Goal: Task Accomplishment & Management: Manage account settings

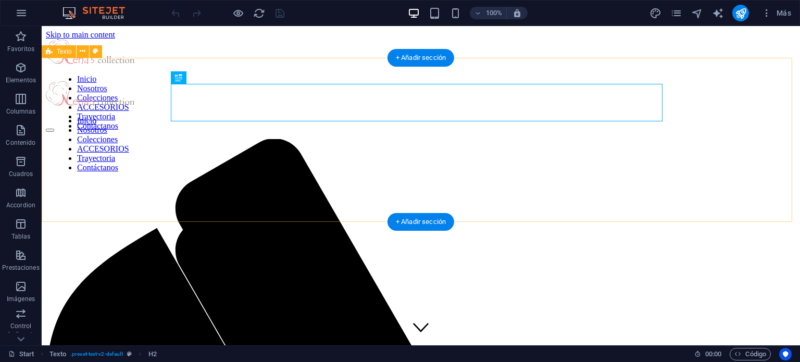
scroll to position [257, 0]
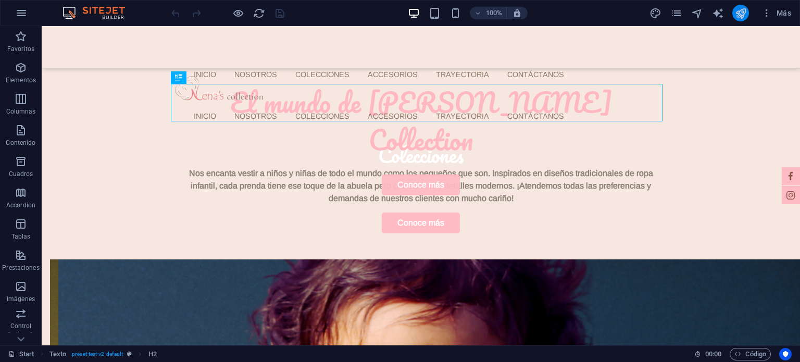
click at [735, 10] on icon "publish" at bounding box center [741, 13] width 12 height 12
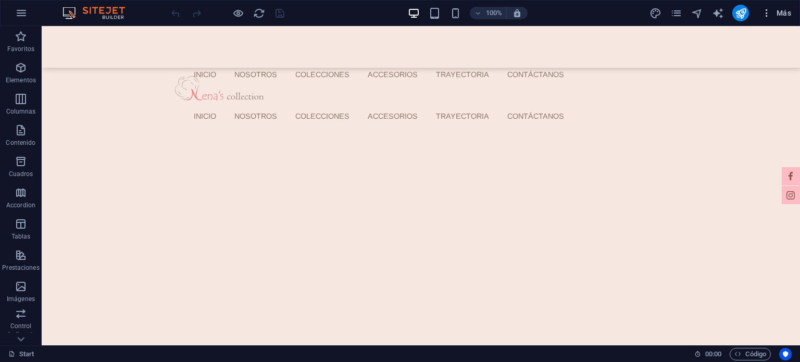
click at [771, 12] on icon "button" at bounding box center [766, 13] width 10 height 10
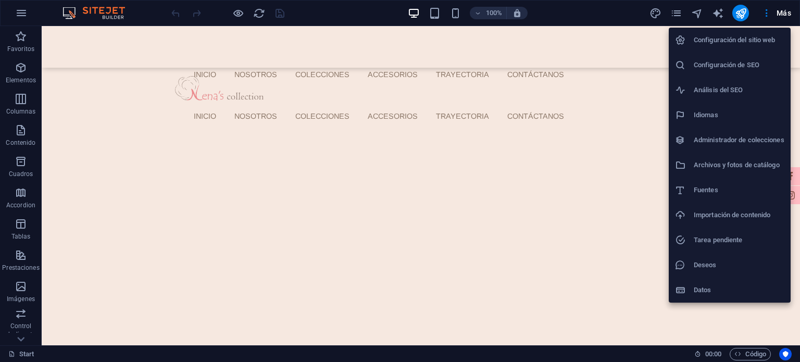
click at [732, 45] on h6 "Configuración del sitio web" at bounding box center [739, 40] width 91 height 13
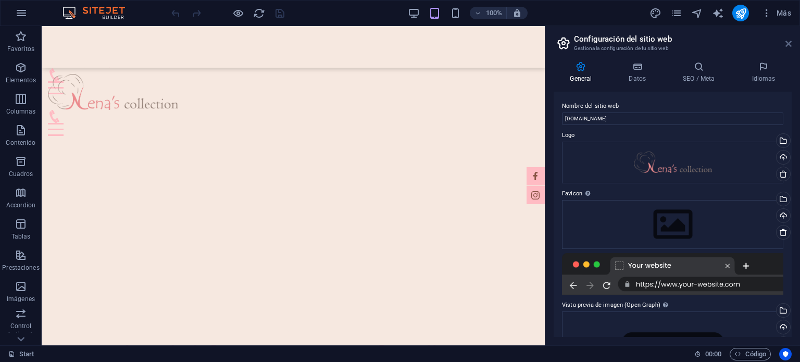
click at [791, 46] on icon at bounding box center [788, 44] width 6 height 8
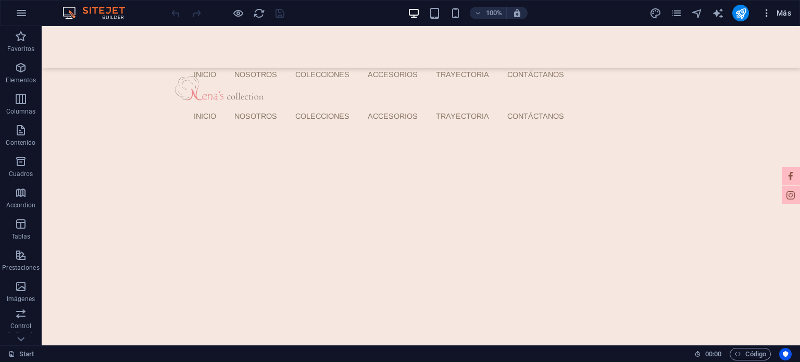
click at [767, 12] on icon "button" at bounding box center [766, 13] width 10 height 10
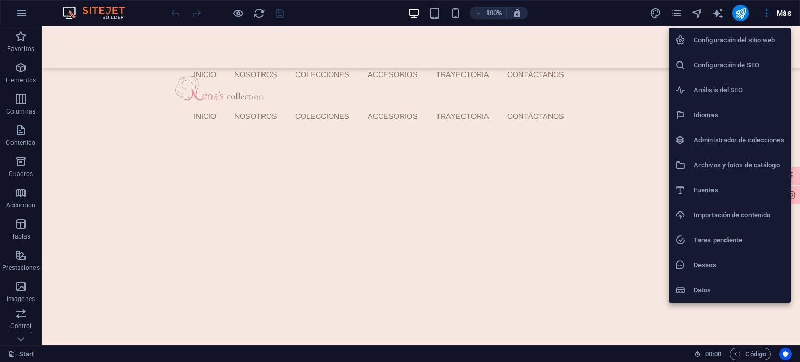
drag, startPoint x: 714, startPoint y: 202, endPoint x: 799, endPoint y: 197, distance: 86.0
click at [799, 197] on div "Configuración del sitio web Configuración de SEO Análisis del SEO Idiomas Admin…" at bounding box center [400, 184] width 800 height 356
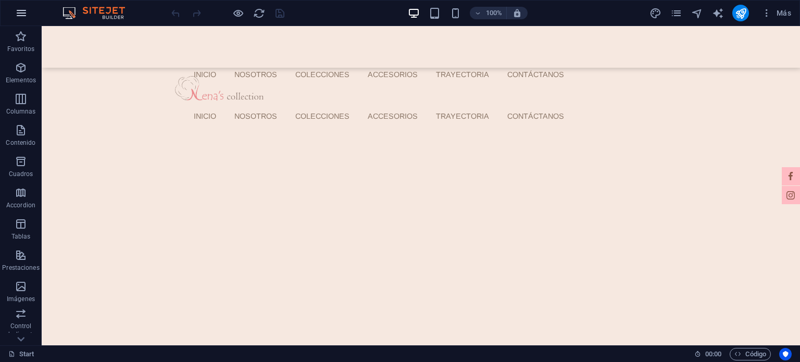
click at [27, 16] on icon "button" at bounding box center [21, 13] width 13 height 13
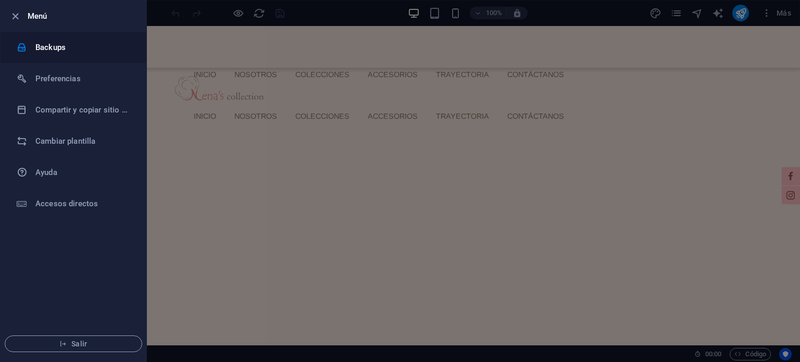
click at [52, 40] on li "Backups" at bounding box center [74, 47] width 146 height 31
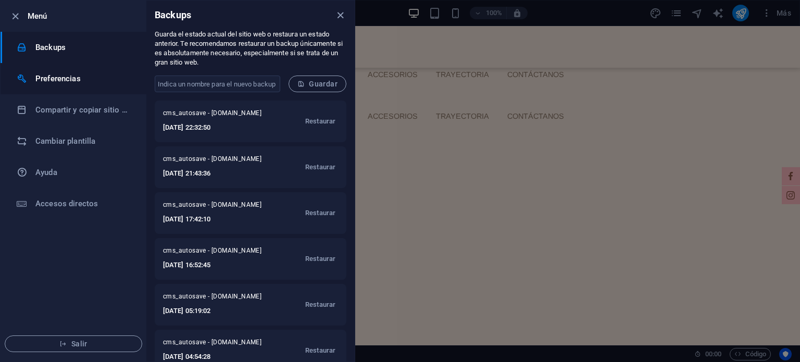
click at [56, 66] on li "Preferencias" at bounding box center [74, 78] width 146 height 31
select select "es"
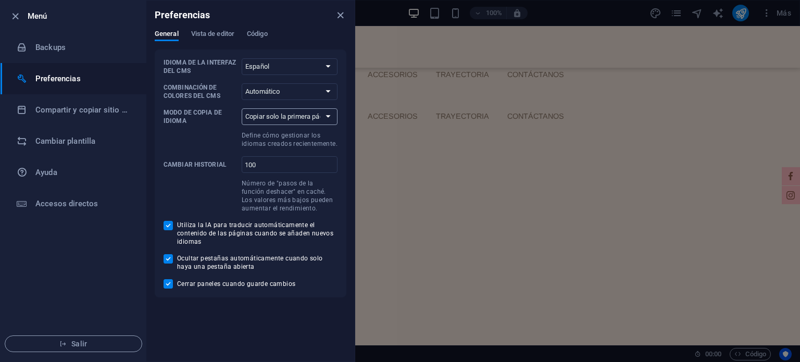
click at [285, 108] on select "Copiar solo la primera página Copiar todas las páginas" at bounding box center [290, 116] width 96 height 17
select select "all"
click at [242, 108] on select "Copiar solo la primera página Copiar todas las páginas" at bounding box center [290, 116] width 96 height 17
click at [198, 119] on p "Modo de copia de idioma" at bounding box center [201, 116] width 74 height 17
click at [242, 119] on select "Copiar solo la primera página Copiar todas las páginas" at bounding box center [290, 116] width 96 height 17
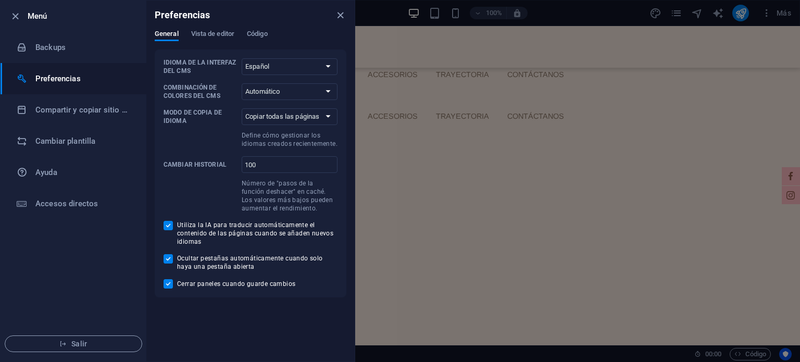
click at [271, 143] on p "Define cómo gestionar los idiomas creados recientemente." at bounding box center [290, 139] width 96 height 17
click at [271, 125] on select "Copiar solo la primera página Copiar todas las páginas" at bounding box center [290, 116] width 96 height 17
drag, startPoint x: 340, startPoint y: 13, endPoint x: 261, endPoint y: 28, distance: 80.0
click at [265, 27] on div "Preferencias" at bounding box center [250, 15] width 208 height 29
click at [261, 28] on div "Preferencias" at bounding box center [250, 15] width 208 height 29
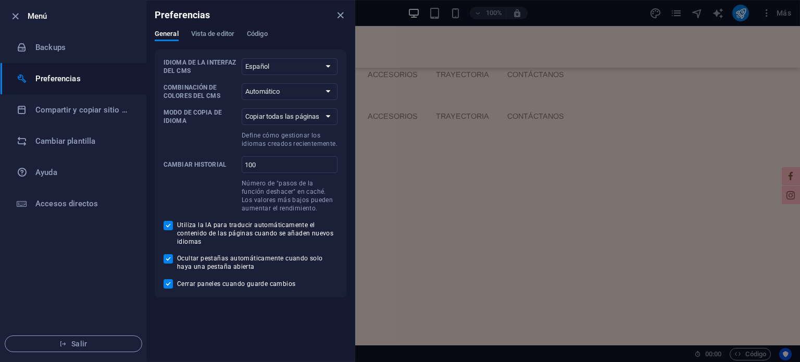
click at [261, 28] on div "Preferencias" at bounding box center [250, 15] width 208 height 29
click at [260, 29] on div "Preferencias" at bounding box center [250, 15] width 208 height 29
click at [259, 32] on span "Código" at bounding box center [257, 35] width 21 height 15
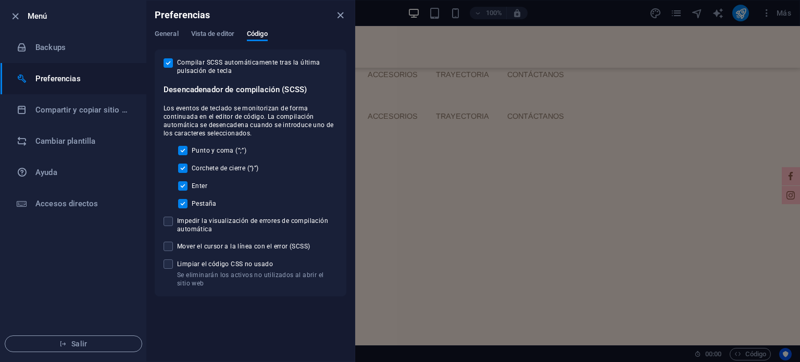
click at [224, 29] on div "Preferencias" at bounding box center [250, 15] width 208 height 29
click at [224, 33] on span "Vista de editor" at bounding box center [212, 35] width 43 height 15
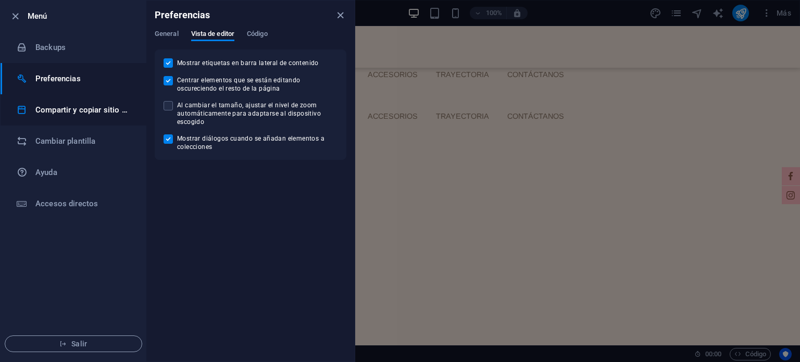
click at [71, 108] on h6 "Compartir y copiar sitio web" at bounding box center [83, 110] width 96 height 13
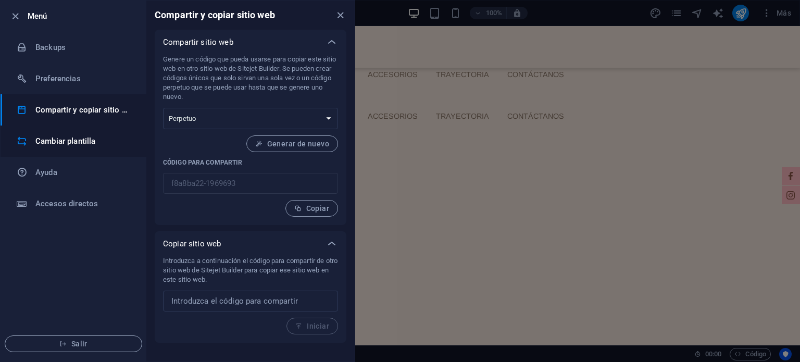
click at [88, 135] on h6 "Cambiar plantilla" at bounding box center [83, 141] width 96 height 13
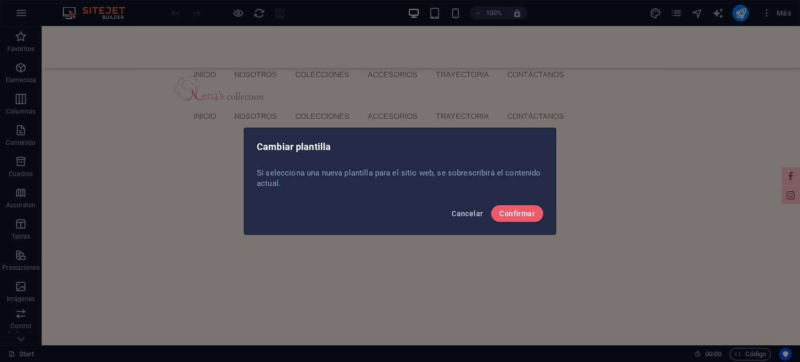
click at [464, 214] on span "Cancelar" at bounding box center [467, 213] width 31 height 8
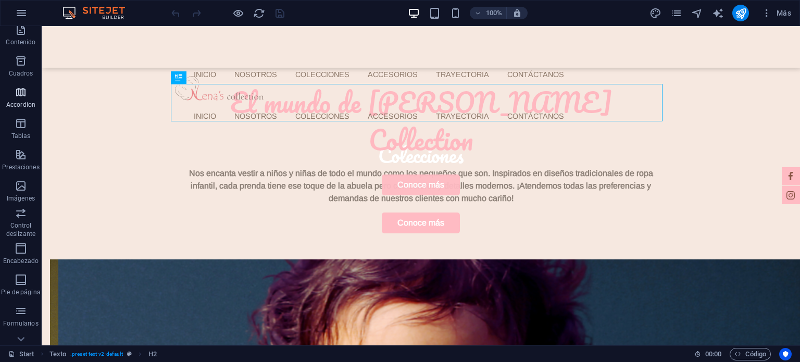
scroll to position [149, 0]
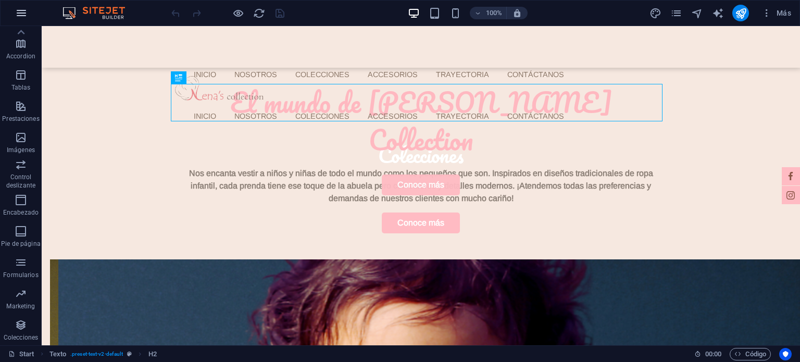
click at [24, 11] on icon "button" at bounding box center [21, 13] width 13 height 13
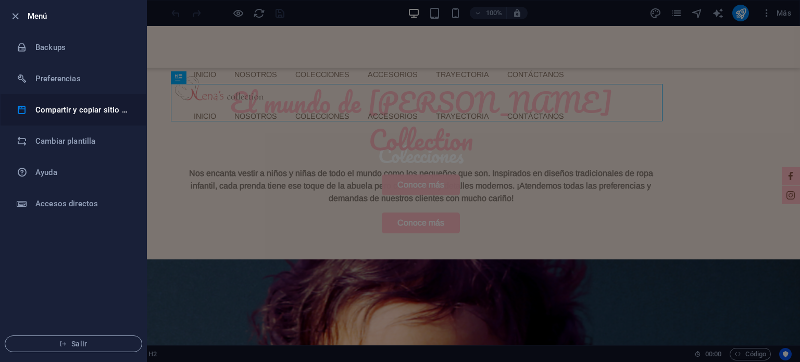
click at [102, 112] on h6 "Compartir y copiar sitio web" at bounding box center [83, 110] width 96 height 13
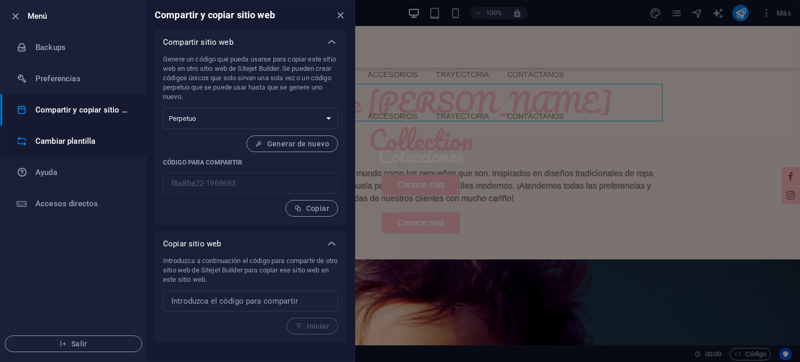
click at [71, 137] on h6 "Cambiar plantilla" at bounding box center [83, 141] width 96 height 13
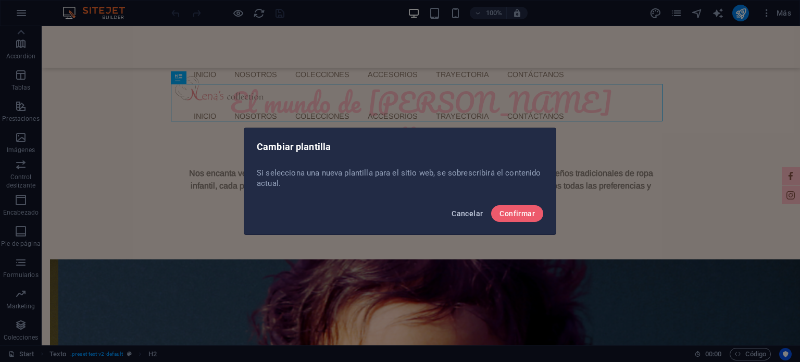
drag, startPoint x: 460, startPoint y: 214, endPoint x: 215, endPoint y: 51, distance: 295.3
click at [460, 214] on span "Cancelar" at bounding box center [467, 213] width 31 height 8
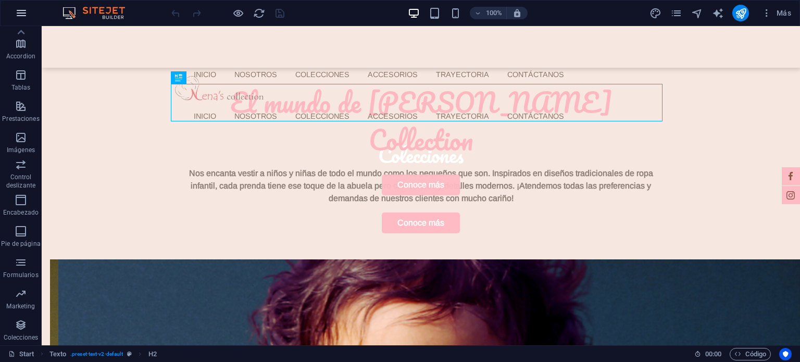
click at [31, 6] on button "button" at bounding box center [21, 13] width 25 height 25
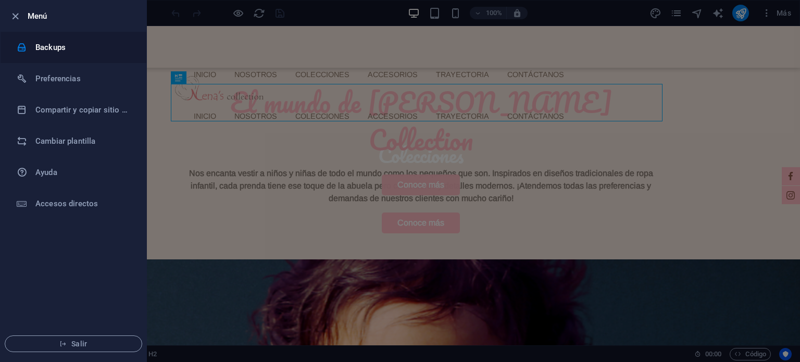
click at [48, 48] on h6 "Backups" at bounding box center [83, 47] width 96 height 13
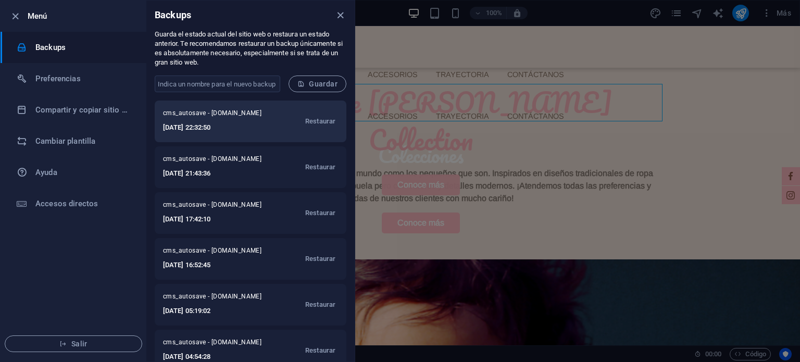
click at [252, 124] on h6 "[DATE] 22:32:50" at bounding box center [217, 127] width 109 height 13
drag, startPoint x: 252, startPoint y: 124, endPoint x: 224, endPoint y: 122, distance: 27.7
click at [224, 122] on h6 "[DATE] 22:32:50" at bounding box center [217, 127] width 109 height 13
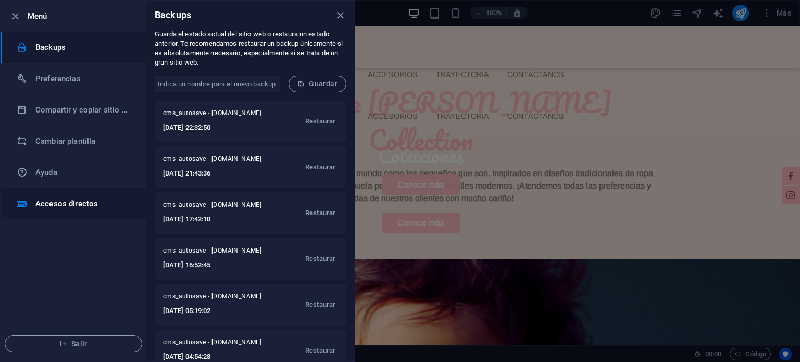
click at [83, 206] on h6 "Accesos directos" at bounding box center [83, 203] width 96 height 13
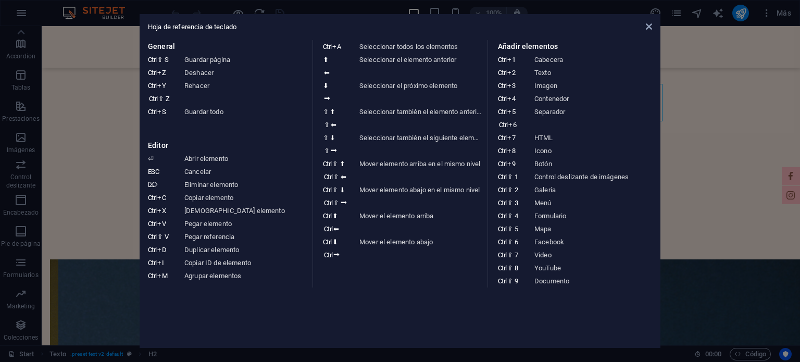
click at [50, 85] on aside "Hoja de referencia de teclado General Ctrl ⇧ S Guardar página Ctrl Z Deshacer C…" at bounding box center [400, 181] width 800 height 362
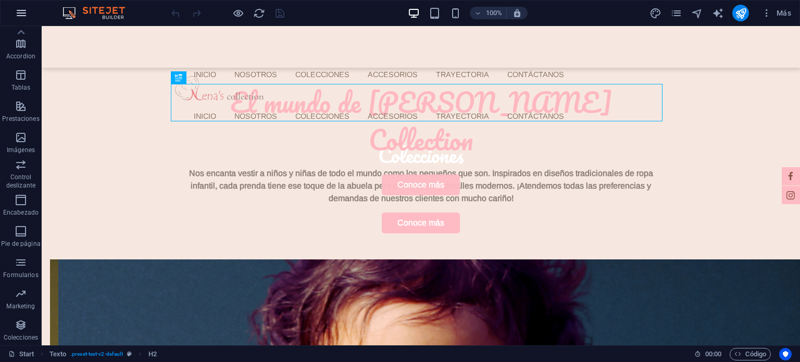
click at [12, 13] on button "button" at bounding box center [21, 13] width 25 height 25
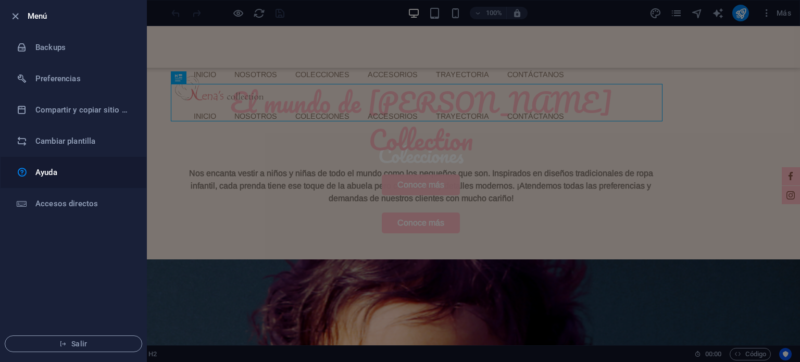
click at [49, 168] on h6 "Ayuda" at bounding box center [83, 172] width 96 height 13
click at [49, 74] on h6 "Preferencias" at bounding box center [83, 78] width 96 height 13
select select "es"
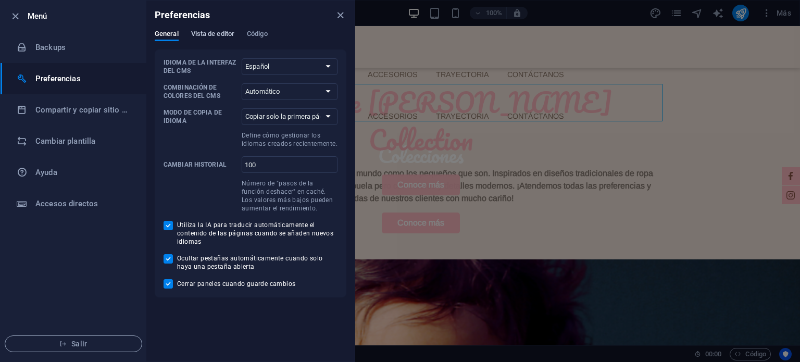
click at [224, 31] on span "Vista de editor" at bounding box center [212, 35] width 43 height 15
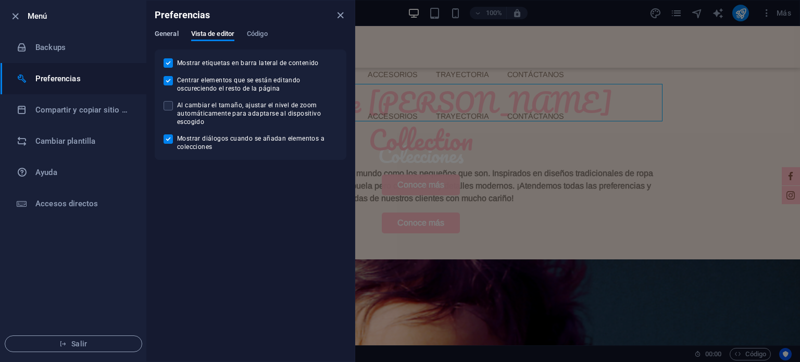
drag, startPoint x: 186, startPoint y: 36, endPoint x: 173, endPoint y: 31, distance: 14.2
click at [185, 36] on div "General Vista de editor Código" at bounding box center [251, 40] width 192 height 20
click at [172, 30] on span "General" at bounding box center [167, 35] width 24 height 15
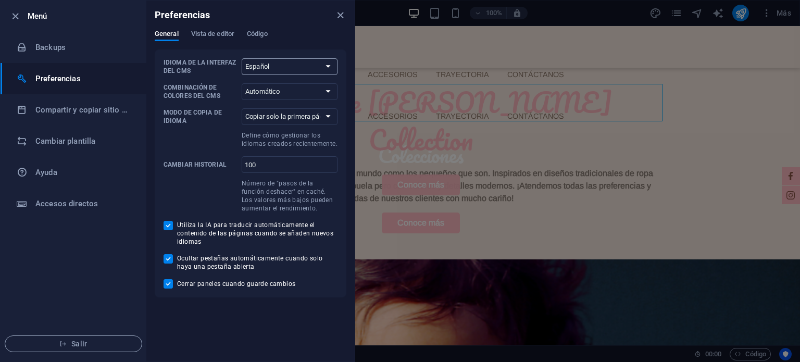
click at [293, 64] on select "Predeterminado Deutsch English Español Français Magyar Italiano Nederlands Pols…" at bounding box center [290, 66] width 96 height 17
click at [285, 86] on select "Automático Oscuro Claro" at bounding box center [290, 91] width 96 height 17
click at [279, 111] on select "Copiar solo la primera página Copiar todas las páginas" at bounding box center [290, 116] width 96 height 17
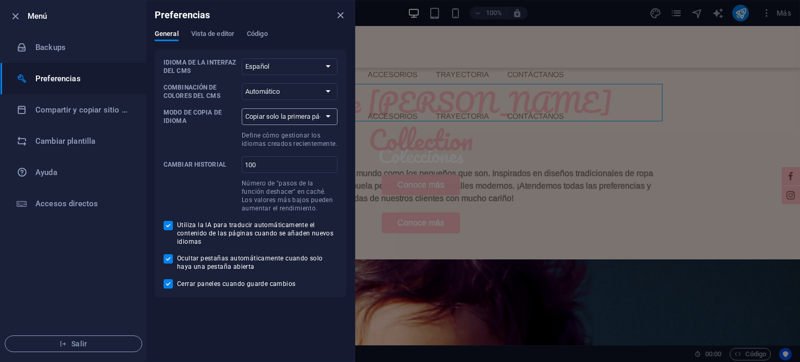
click at [279, 111] on select "Copiar solo la primera página Copiar todas las páginas" at bounding box center [290, 116] width 96 height 17
click at [226, 39] on span "Vista de editor" at bounding box center [212, 35] width 43 height 15
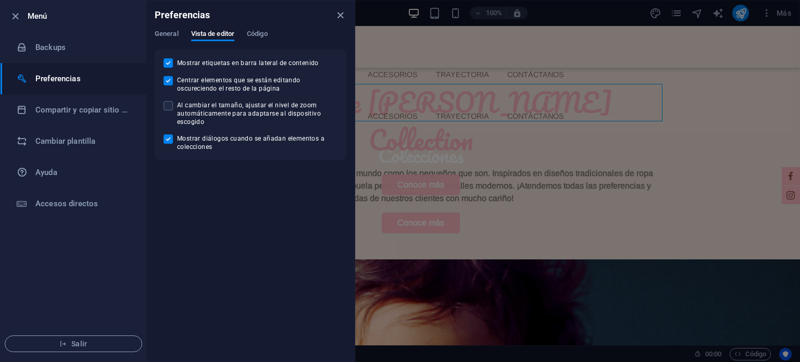
click at [272, 36] on div "General Vista de editor Código" at bounding box center [251, 40] width 192 height 20
click at [268, 36] on span "Código" at bounding box center [257, 35] width 21 height 15
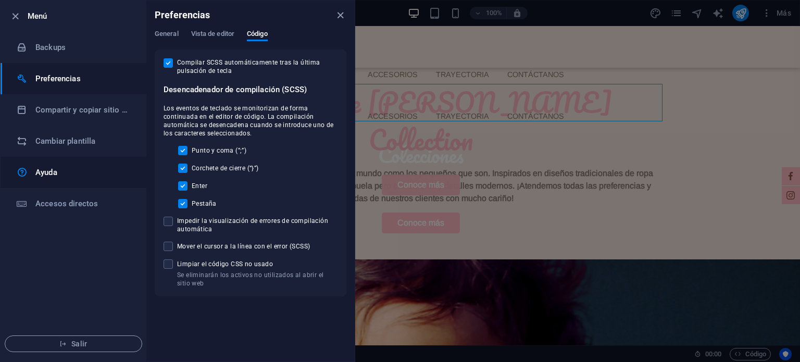
click at [54, 167] on h6 "Ayuda" at bounding box center [83, 172] width 96 height 13
click at [71, 149] on li "Cambiar plantilla" at bounding box center [74, 141] width 146 height 31
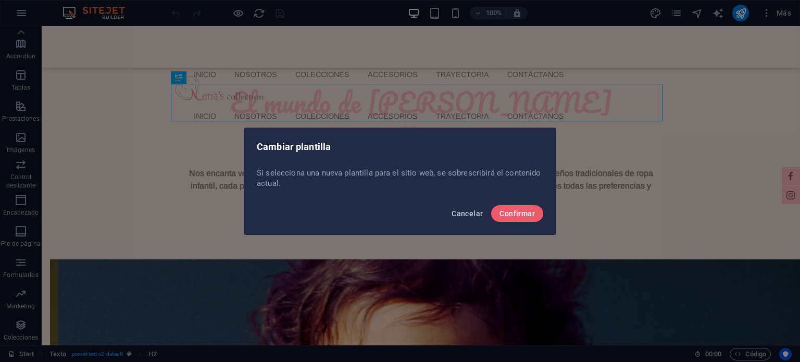
click at [466, 213] on span "Cancelar" at bounding box center [467, 213] width 31 height 8
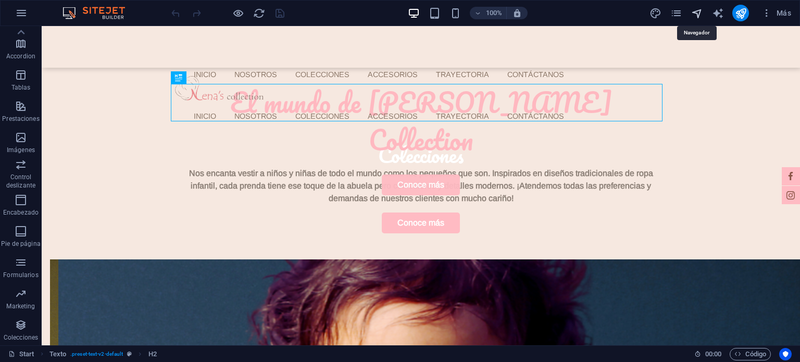
click at [703, 13] on icon "navigator" at bounding box center [697, 13] width 12 height 12
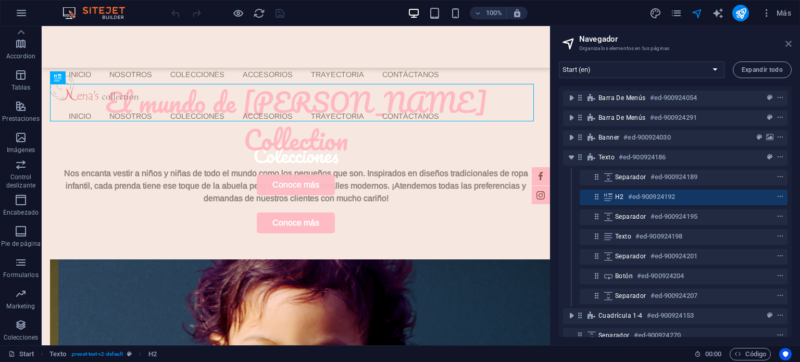
drag, startPoint x: 786, startPoint y: 45, endPoint x: 745, endPoint y: 18, distance: 49.5
click at [786, 45] on icon at bounding box center [788, 44] width 6 height 8
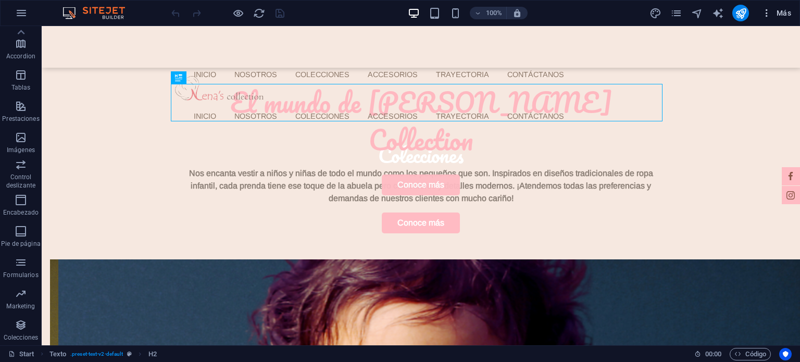
click at [779, 14] on span "Más" at bounding box center [776, 13] width 30 height 10
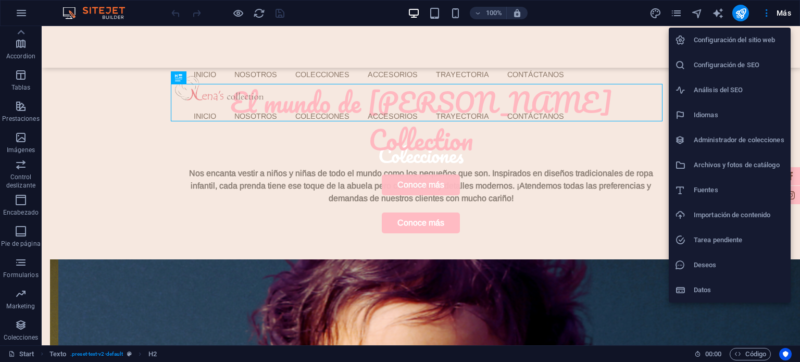
click at [749, 40] on h6 "Configuración del sitio web" at bounding box center [739, 40] width 91 height 13
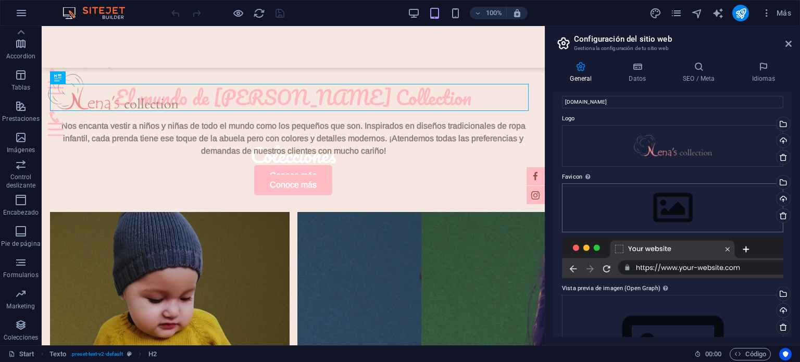
scroll to position [0, 0]
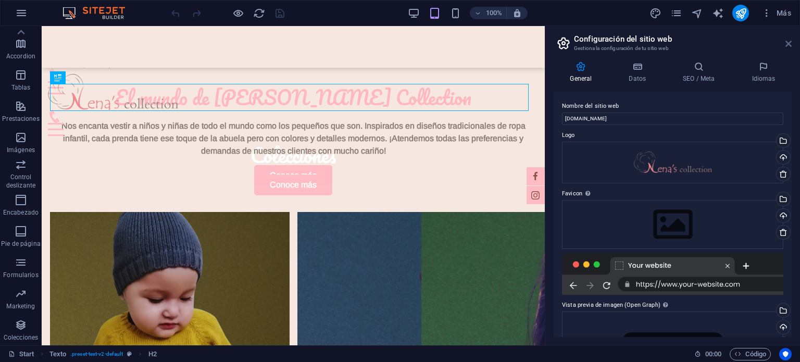
click at [790, 42] on icon at bounding box center [788, 44] width 6 height 8
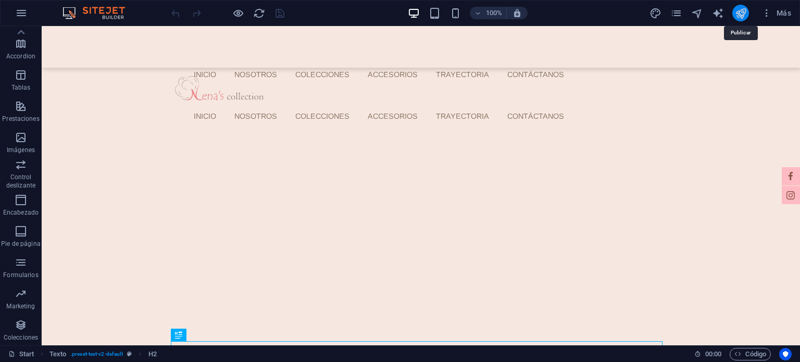
click at [740, 16] on icon "publish" at bounding box center [741, 13] width 12 height 12
